Goal: Navigation & Orientation: Find specific page/section

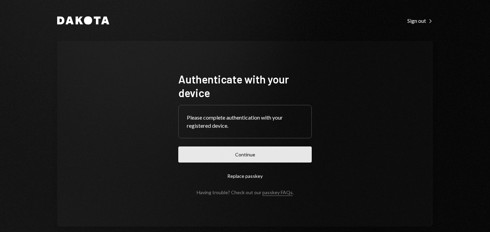
click at [238, 156] on button "Continue" at bounding box center [244, 154] width 133 height 16
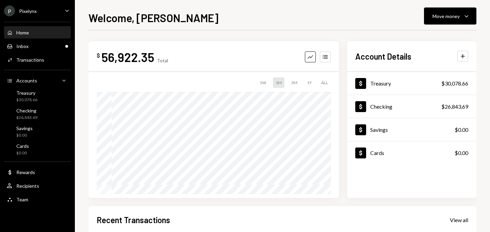
click at [46, 15] on div "P Pixelynx Caret Down" at bounding box center [37, 10] width 75 height 11
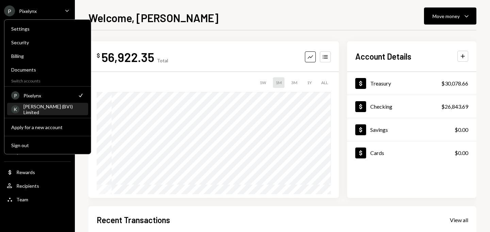
click at [49, 104] on div "K [PERSON_NAME] (BVI) Limited" at bounding box center [47, 109] width 73 height 12
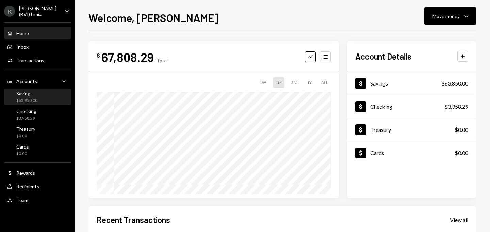
click at [34, 96] on div "Savings" at bounding box center [26, 94] width 21 height 6
